Goal: Information Seeking & Learning: Learn about a topic

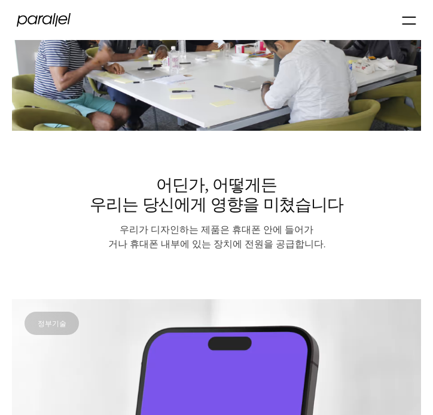
scroll to position [1195, 0]
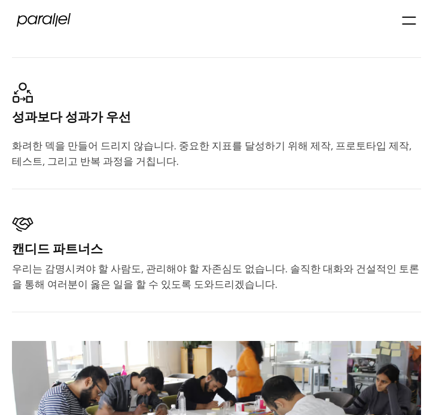
click at [405, 23] on icon "메뉴" at bounding box center [409, 20] width 14 height 21
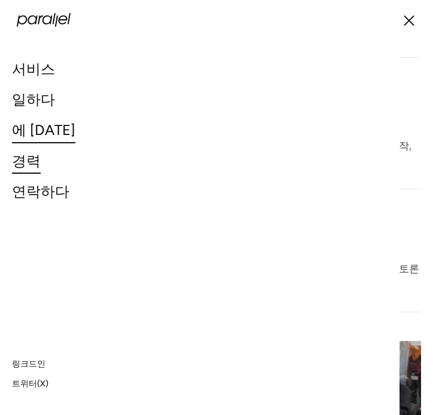
click at [32, 166] on font "경력" at bounding box center [26, 160] width 29 height 17
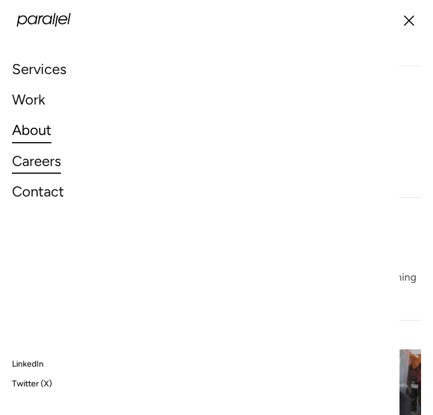
scroll to position [1187, 0]
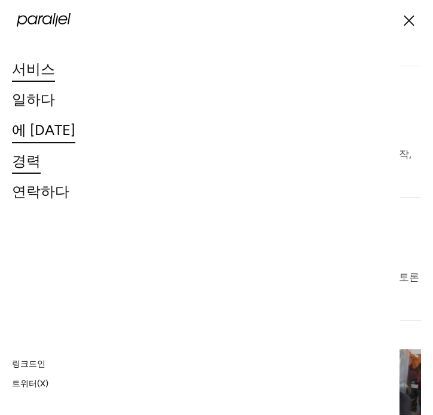
click at [40, 72] on font "서비스" at bounding box center [33, 68] width 43 height 17
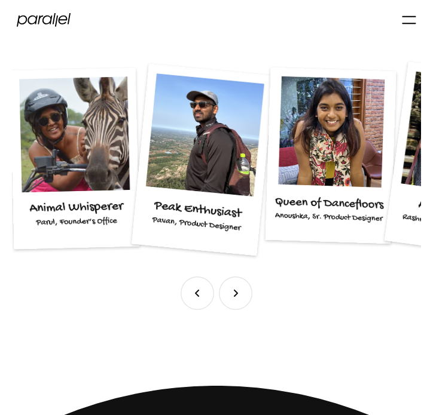
scroll to position [1494, 0]
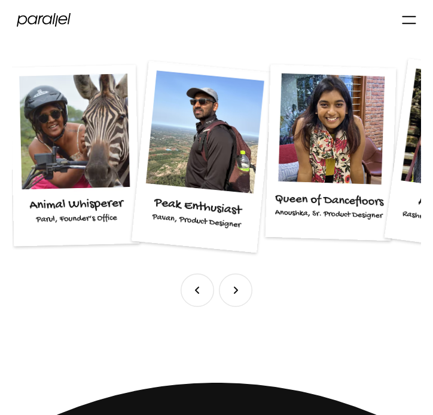
click at [244, 287] on img "다음 슬라이드" at bounding box center [235, 290] width 33 height 33
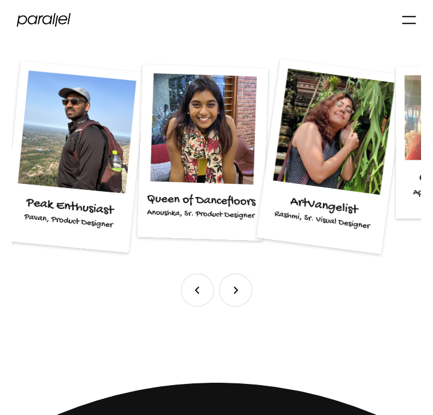
click at [244, 287] on img "Next slide" at bounding box center [235, 290] width 33 height 33
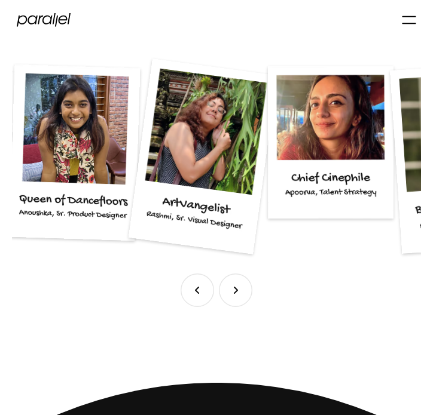
click at [244, 287] on img "Next slide" at bounding box center [235, 290] width 33 height 33
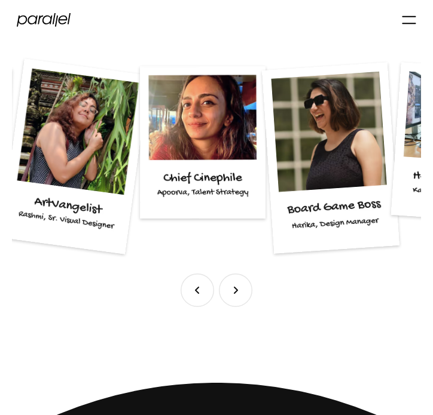
click at [244, 287] on img "Next slide" at bounding box center [235, 290] width 33 height 33
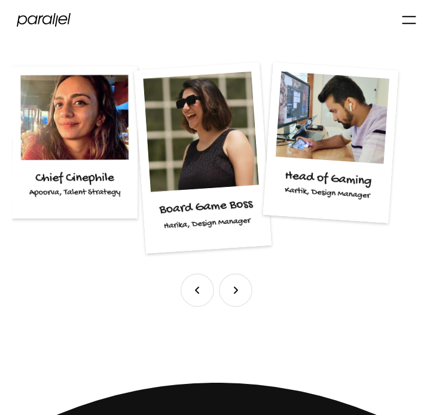
click at [244, 287] on img "Next slide" at bounding box center [235, 290] width 33 height 33
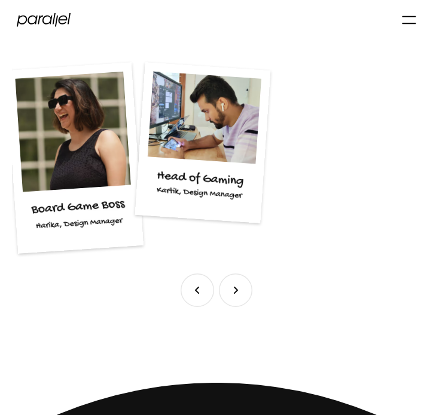
click at [244, 287] on img "Next slide" at bounding box center [235, 290] width 33 height 33
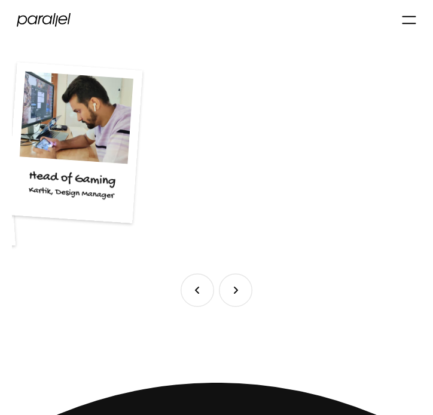
click at [244, 287] on img "Next slide" at bounding box center [235, 290] width 33 height 33
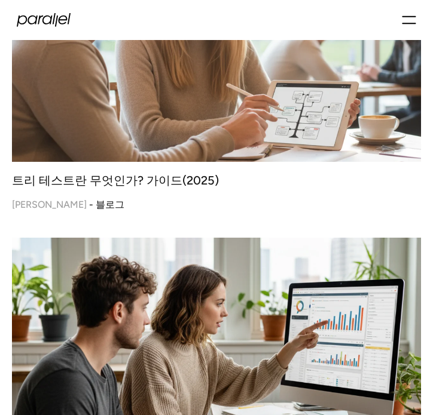
scroll to position [4961, 0]
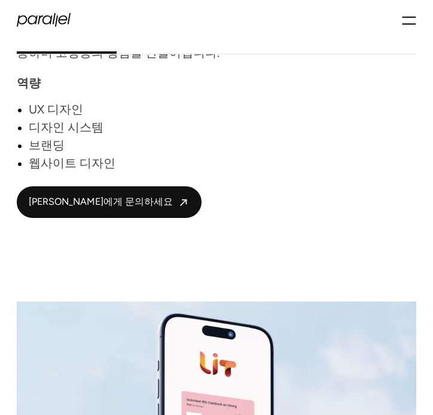
scroll to position [1076, 0]
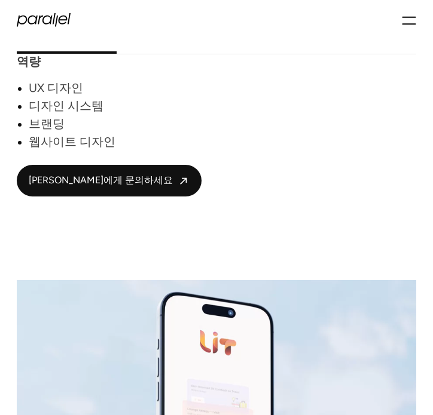
click at [42, 128] on font "브랜딩" at bounding box center [47, 124] width 36 height 14
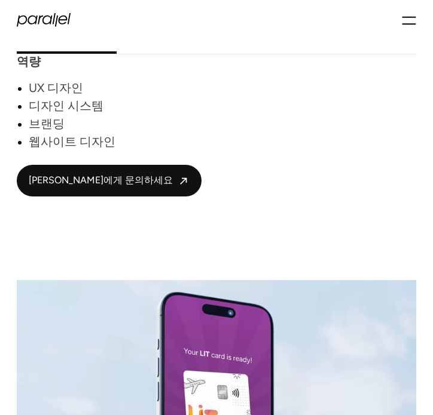
click at [42, 126] on font "브랜딩" at bounding box center [47, 124] width 36 height 14
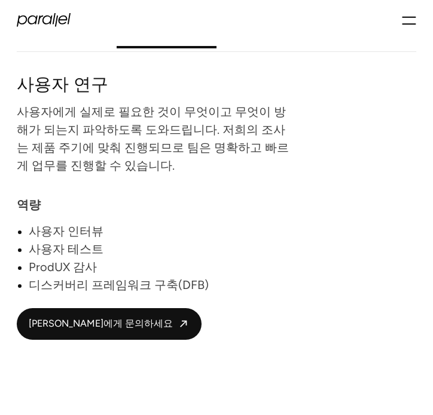
scroll to position [1611, 0]
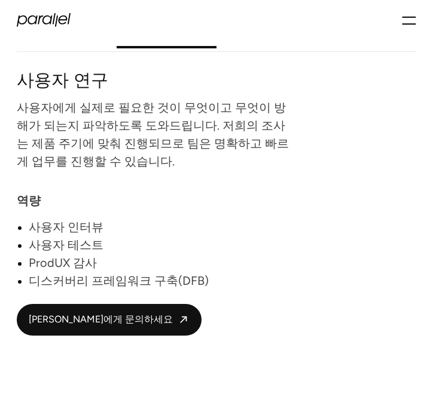
click at [77, 234] on font "사용자 인터뷰" at bounding box center [66, 227] width 75 height 14
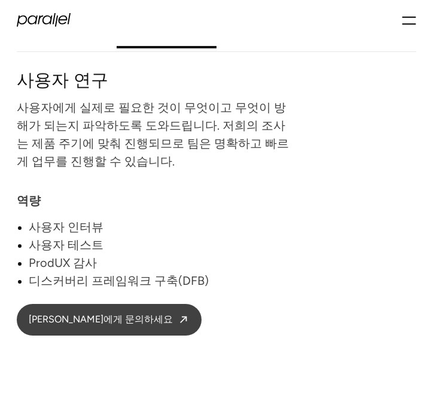
click at [69, 329] on link "저희에게 문의하세요" at bounding box center [109, 320] width 185 height 32
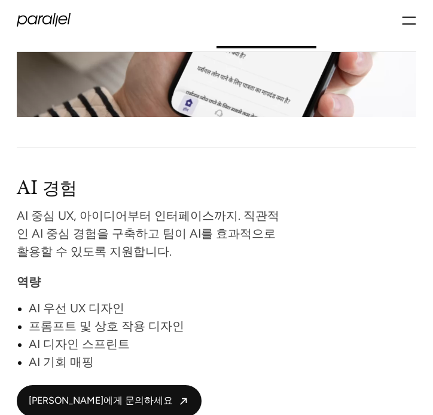
scroll to position [2209, 0]
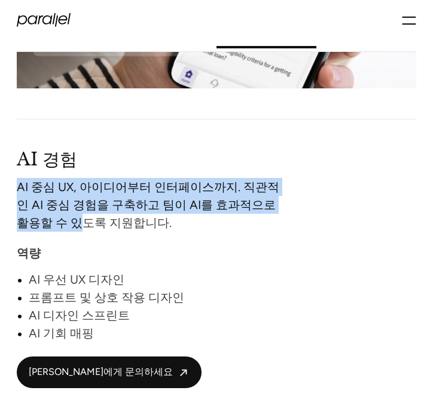
drag, startPoint x: 14, startPoint y: 193, endPoint x: 87, endPoint y: 238, distance: 86.4
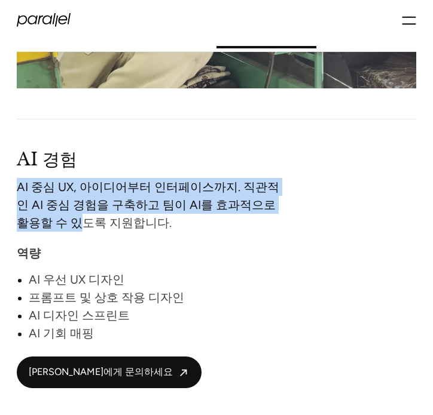
click at [87, 238] on section "설계 사용자 연구 AI 경험 제품 혁신 설계 훌륭한 디자인은 단순히 미적인 측면을 넘어, 사용자가 제품과 어떻게 소통하는지를 보여줍니다. 저희…" at bounding box center [216, 100] width 433 height 2790
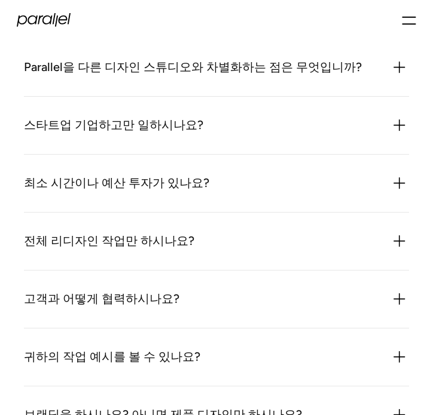
scroll to position [4122, 0]
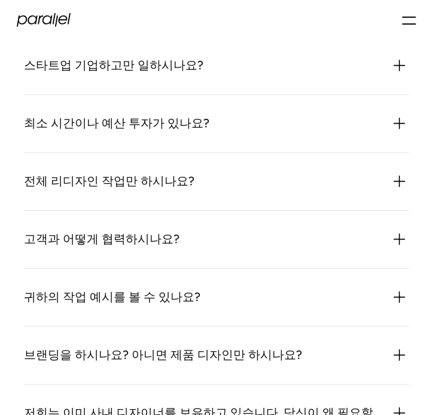
click at [399, 243] on img at bounding box center [399, 239] width 19 height 19
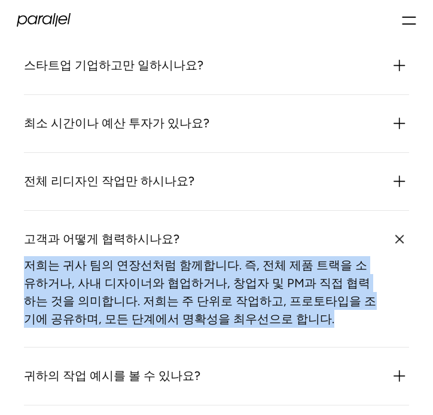
drag, startPoint x: 21, startPoint y: 261, endPoint x: 337, endPoint y: 322, distance: 321.5
click at [337, 322] on div "자주 묻는 질문 Parallel을 다른 디자인 스튜디오와 차별화하는 점은 무엇입니까? 저희는 제품 아이디어, 사용자 조사, 그리고 실질적인 실…" at bounding box center [216, 223] width 433 height 774
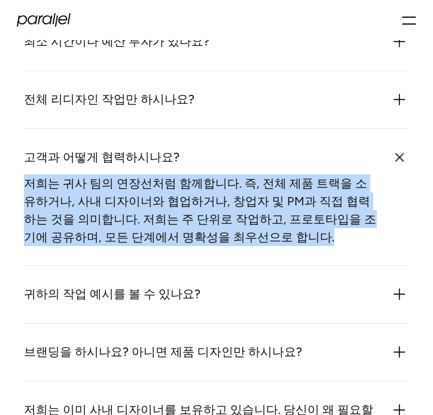
scroll to position [4361, 0]
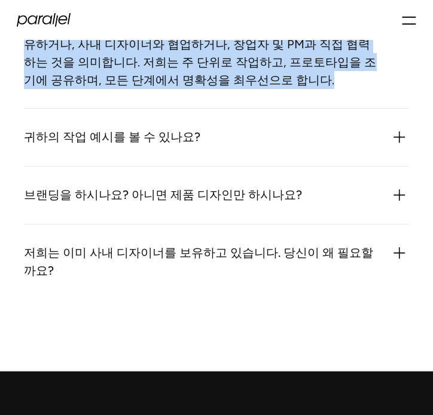
click at [397, 146] on img at bounding box center [399, 137] width 19 height 19
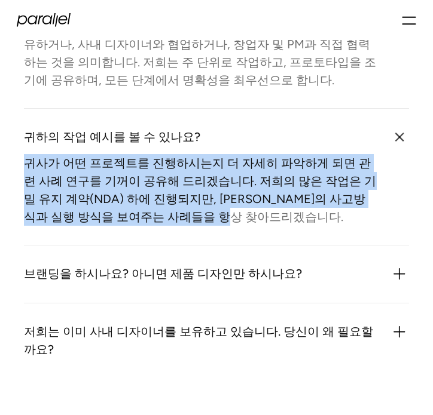
drag, startPoint x: 22, startPoint y: 169, endPoint x: 284, endPoint y: 226, distance: 268.6
click at [284, 226] on div "자주 묻는 질문 Parallel을 다른 디자인 스튜디오와 차별화하는 점은 무엇입니까? 저희는 제품 아이디어, 사용자 조사, 그리고 실질적인 실…" at bounding box center [216, 23] width 433 height 853
click at [405, 271] on img at bounding box center [399, 274] width 19 height 19
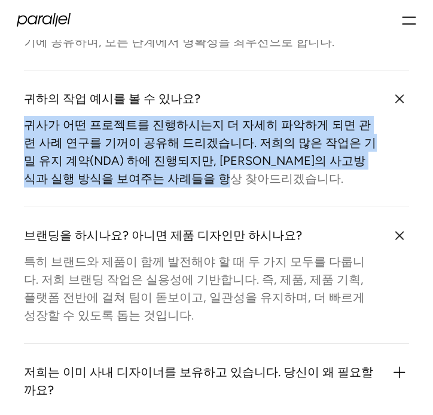
scroll to position [4421, 0]
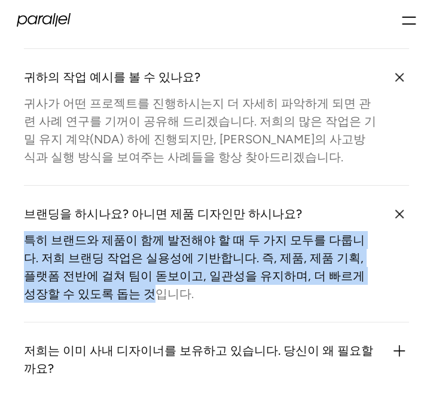
drag, startPoint x: 19, startPoint y: 239, endPoint x: 155, endPoint y: 302, distance: 149.7
click at [155, 302] on div "자주 묻는 질문 Parallel을 다른 디자인 스튜디오와 차별화하는 점은 무엇입니까? 저희는 제품 아이디어, 사용자 조사, 그리고 실질적인 실…" at bounding box center [216, 3] width 433 height 932
click at [156, 303] on div "특히 브랜드와 제품이 함께 발전해야 할 때 두 가지 모두를 다룹니다. 저희 브랜딩 작업은 실용성에 기반합니다. 즉, 제품, 제품 기획, 플랫폼…" at bounding box center [200, 267] width 353 height 72
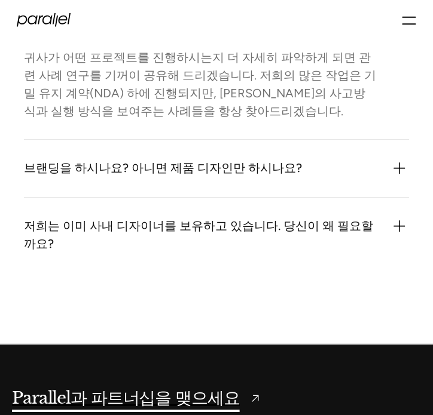
scroll to position [4540, 0]
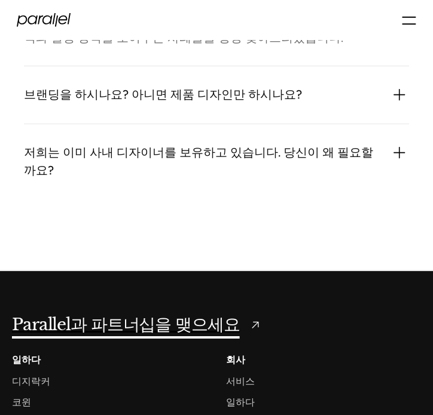
click at [396, 158] on img at bounding box center [399, 152] width 19 height 19
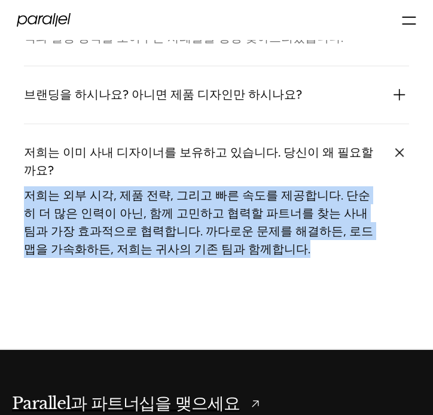
drag, startPoint x: 29, startPoint y: 198, endPoint x: 328, endPoint y: 285, distance: 311.0
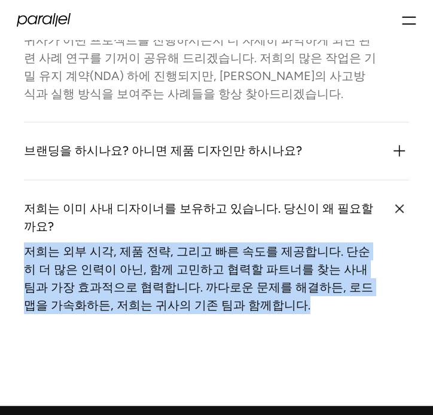
scroll to position [4361, 0]
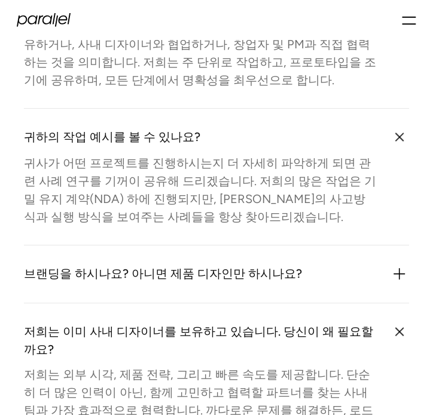
click at [416, 19] on icon "메뉴" at bounding box center [409, 20] width 14 height 21
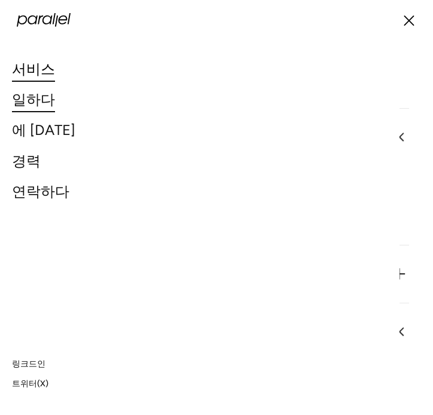
click at [42, 99] on font "일하다" at bounding box center [33, 99] width 43 height 17
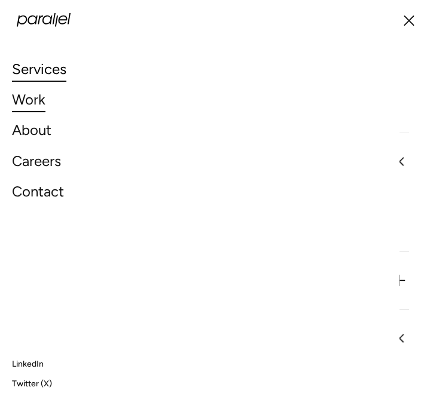
scroll to position [4336, 0]
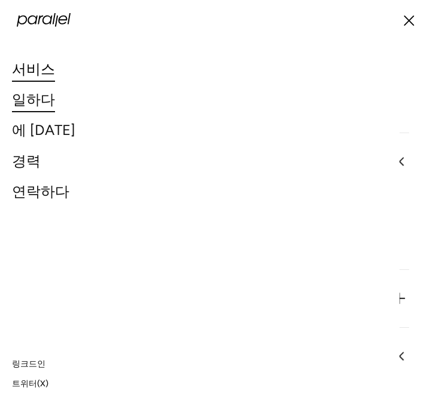
click at [404, 20] on icon "메뉴" at bounding box center [409, 20] width 14 height 21
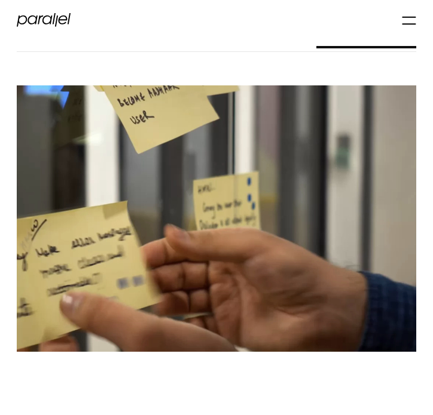
scroll to position [3141, 0]
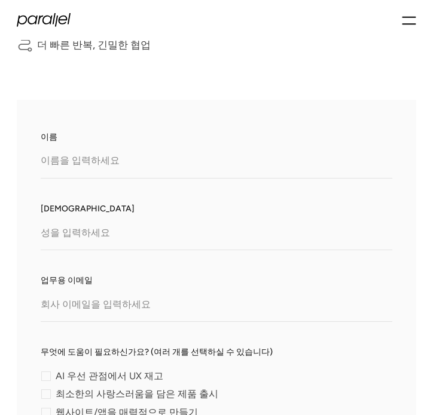
scroll to position [458, 0]
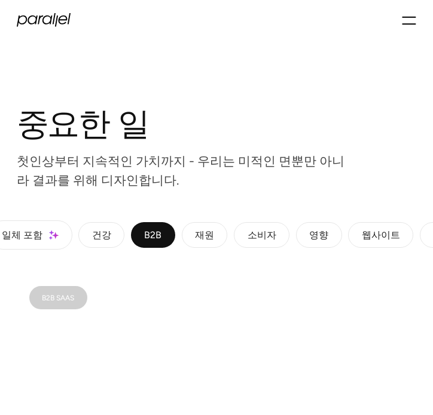
click at [273, 232] on font "소비자" at bounding box center [261, 235] width 29 height 11
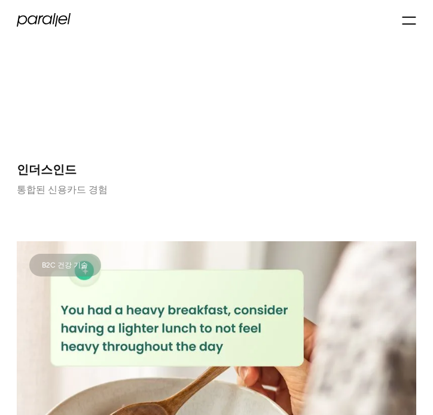
scroll to position [897, 0]
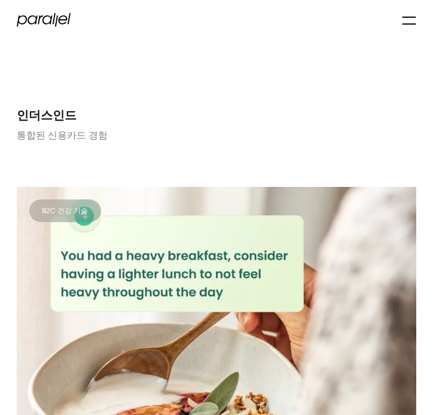
click at [65, 123] on font "인더스인드" at bounding box center [47, 115] width 60 height 14
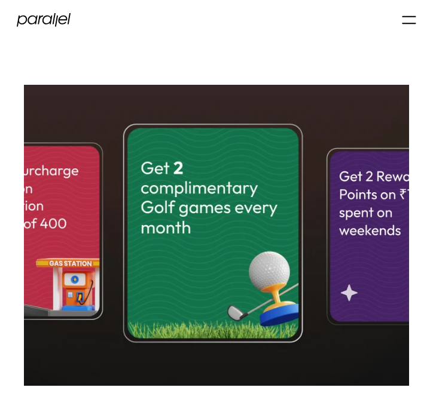
scroll to position [4303, 0]
